Goal: Use online tool/utility

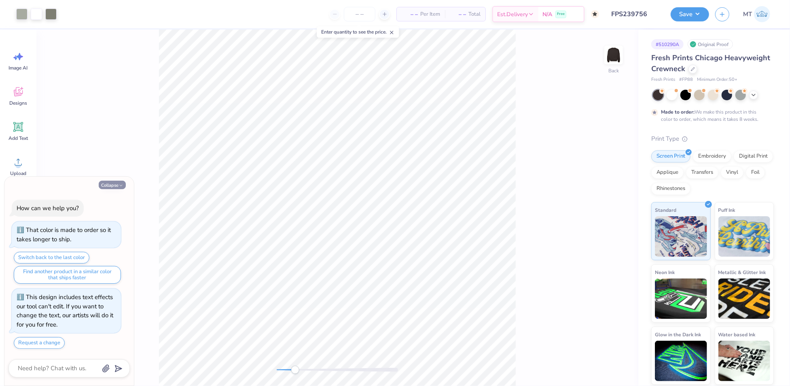
click at [115, 188] on button "Collapse" at bounding box center [112, 185] width 27 height 8
type textarea "x"
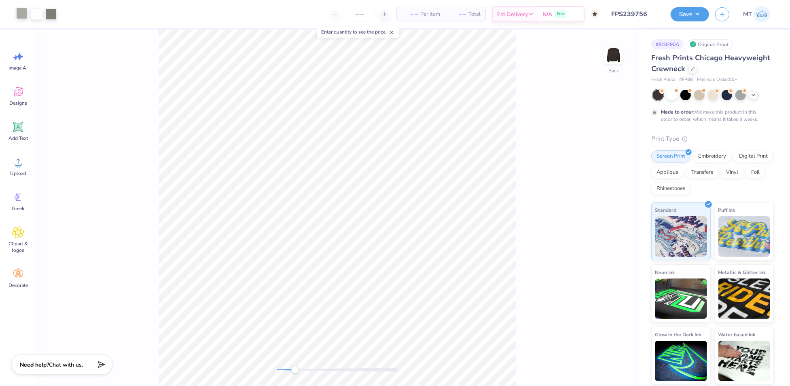
click at [20, 17] on div at bounding box center [21, 13] width 11 height 11
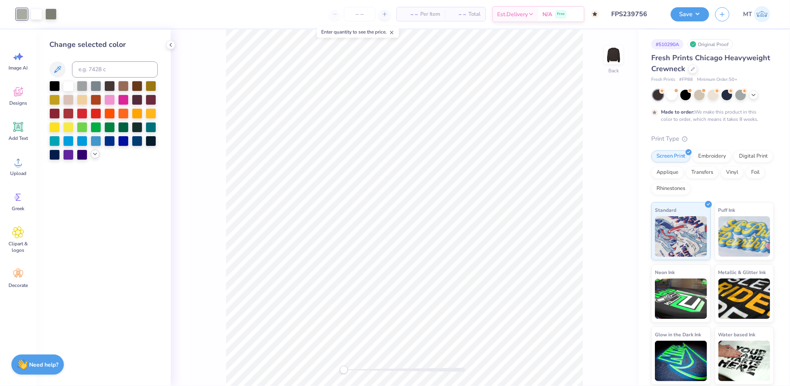
click at [93, 156] on icon at bounding box center [95, 154] width 6 height 6
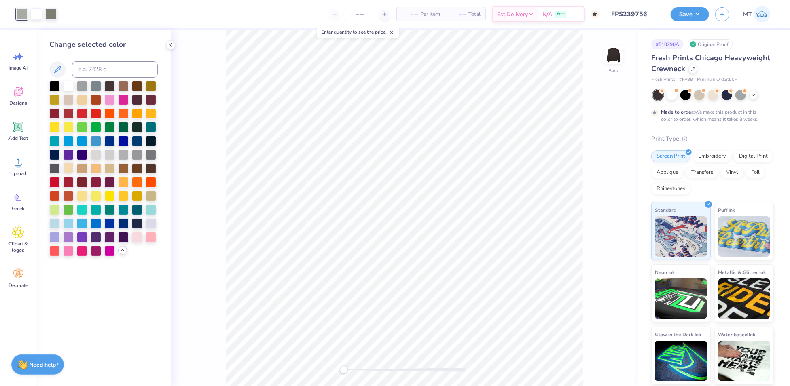
click at [70, 166] on div at bounding box center [68, 168] width 11 height 11
click at [51, 16] on div at bounding box center [50, 13] width 11 height 11
click at [80, 169] on div at bounding box center [82, 168] width 11 height 11
click at [124, 168] on div at bounding box center [123, 168] width 11 height 11
click at [81, 166] on div at bounding box center [82, 168] width 11 height 11
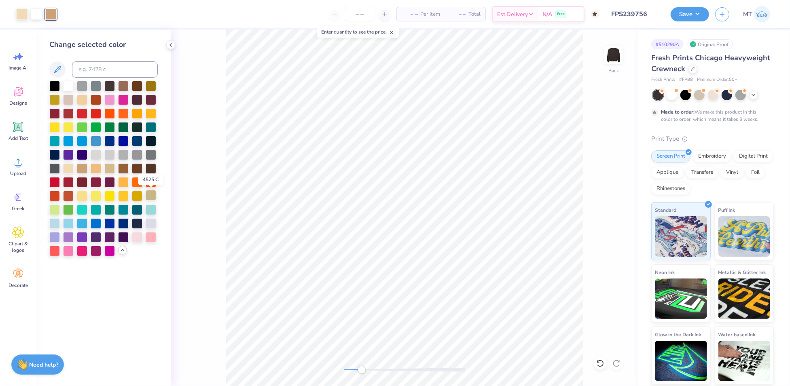
click at [155, 197] on div at bounding box center [151, 195] width 11 height 11
click at [83, 166] on div at bounding box center [82, 168] width 11 height 11
click at [16, 13] on div at bounding box center [21, 13] width 11 height 11
click at [101, 68] on input at bounding box center [115, 69] width 86 height 16
type input "7402"
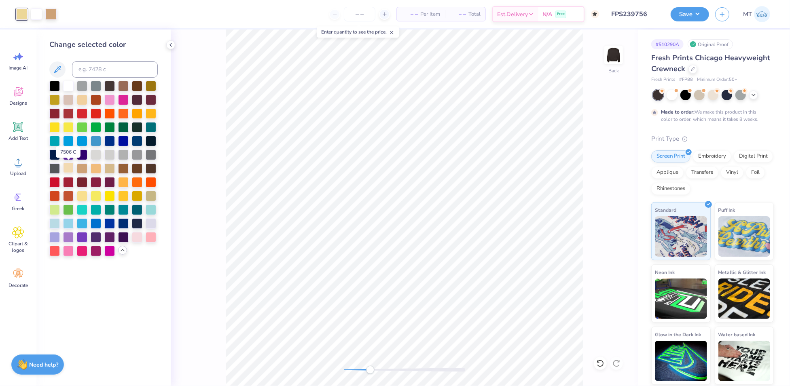
click at [69, 170] on div at bounding box center [68, 168] width 11 height 11
click at [49, 12] on div at bounding box center [50, 13] width 11 height 11
click at [80, 165] on div at bounding box center [82, 168] width 11 height 11
click at [122, 85] on div at bounding box center [123, 85] width 11 height 11
click at [95, 170] on div at bounding box center [96, 168] width 11 height 11
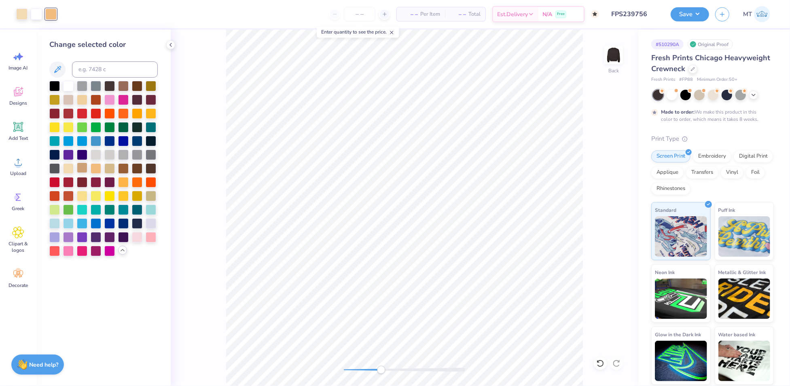
click at [85, 169] on div at bounding box center [82, 168] width 11 height 11
click at [21, 14] on div at bounding box center [21, 13] width 11 height 11
click at [53, 225] on div at bounding box center [54, 223] width 11 height 11
click at [49, 15] on div at bounding box center [50, 13] width 11 height 11
click at [123, 181] on div at bounding box center [123, 181] width 11 height 11
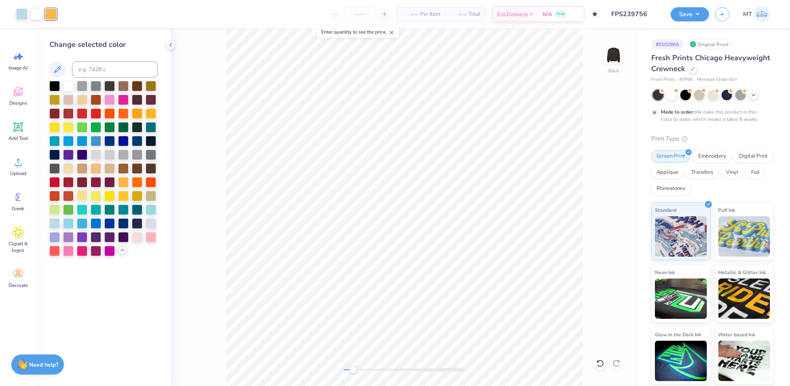
click at [82, 195] on div at bounding box center [82, 195] width 11 height 11
click at [95, 171] on div at bounding box center [96, 168] width 11 height 11
click at [84, 170] on div at bounding box center [82, 168] width 11 height 11
click at [82, 100] on div at bounding box center [82, 99] width 11 height 11
click at [70, 99] on div at bounding box center [68, 99] width 11 height 11
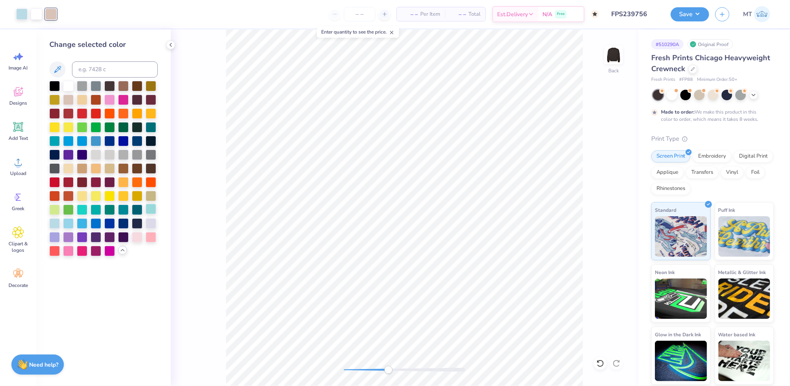
click at [148, 210] on div at bounding box center [151, 209] width 11 height 11
click at [82, 210] on div at bounding box center [82, 209] width 11 height 11
click at [67, 225] on div at bounding box center [68, 223] width 11 height 11
click at [82, 222] on div at bounding box center [82, 223] width 11 height 11
click at [16, 11] on div at bounding box center [21, 13] width 11 height 11
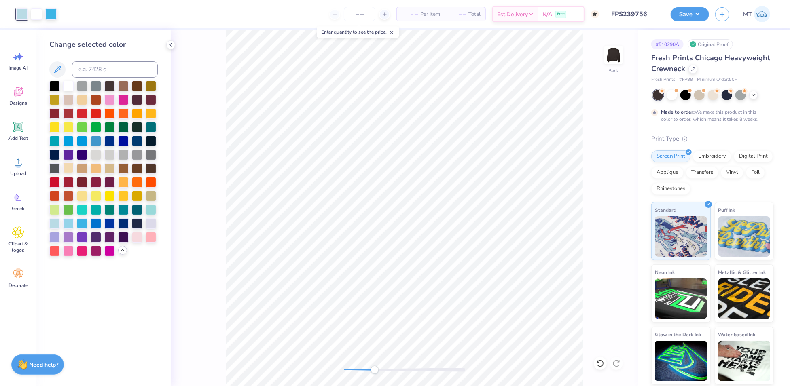
click at [67, 170] on div at bounding box center [68, 168] width 11 height 11
click at [50, 14] on div at bounding box center [50, 13] width 11 height 11
click at [55, 226] on div at bounding box center [54, 223] width 11 height 11
click at [66, 224] on div at bounding box center [68, 223] width 11 height 11
click at [78, 170] on div at bounding box center [82, 168] width 11 height 11
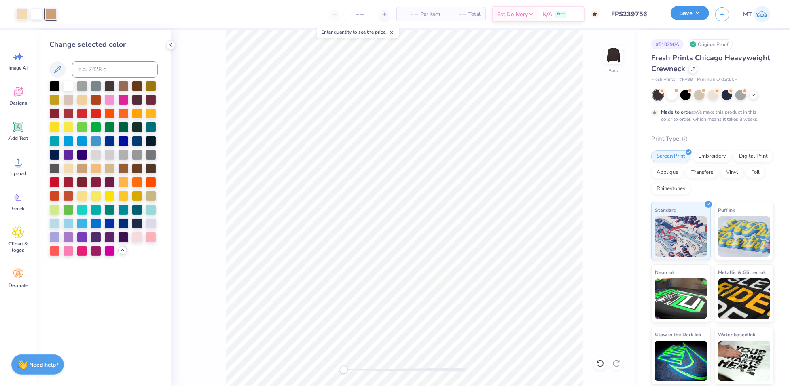
click at [702, 12] on button "Save" at bounding box center [689, 13] width 38 height 14
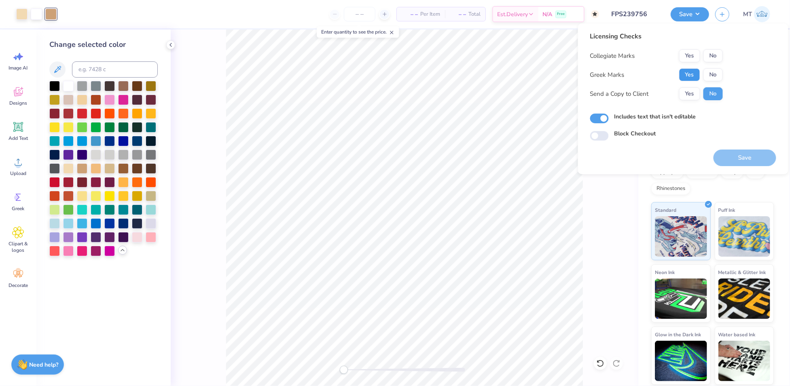
click at [689, 73] on button "Yes" at bounding box center [689, 74] width 21 height 13
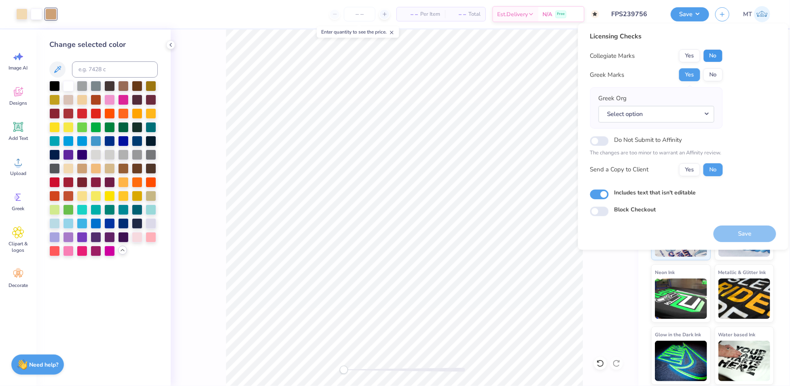
click at [713, 55] on button "No" at bounding box center [712, 55] width 19 height 13
click at [706, 115] on button "Select option" at bounding box center [656, 114] width 116 height 17
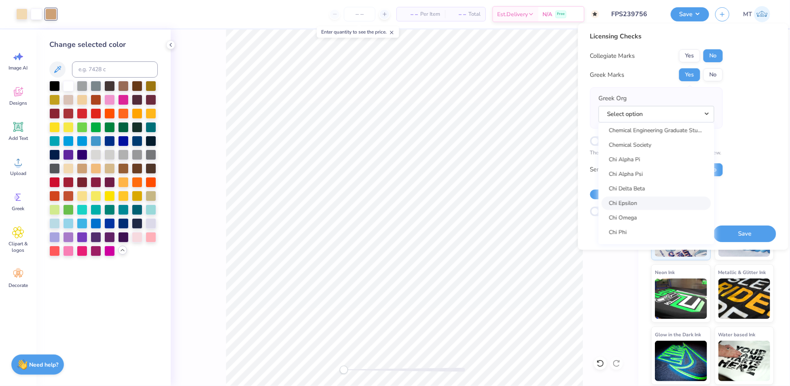
scroll to position [1429, 0]
click at [653, 213] on link "Chi Omega" at bounding box center [656, 217] width 109 height 13
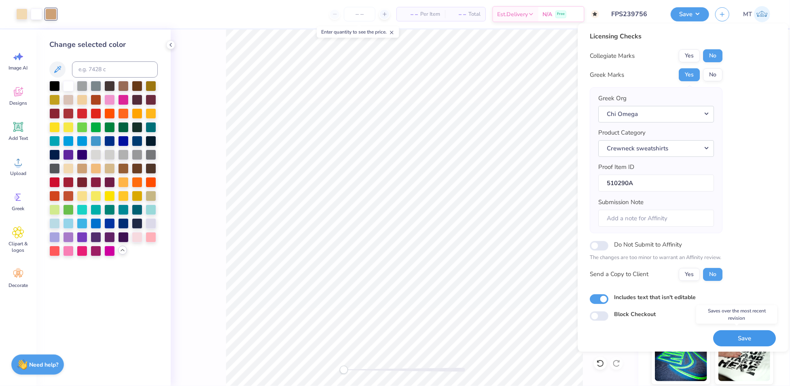
click at [744, 333] on button "Save" at bounding box center [744, 338] width 63 height 17
